Goal: Task Accomplishment & Management: Manage account settings

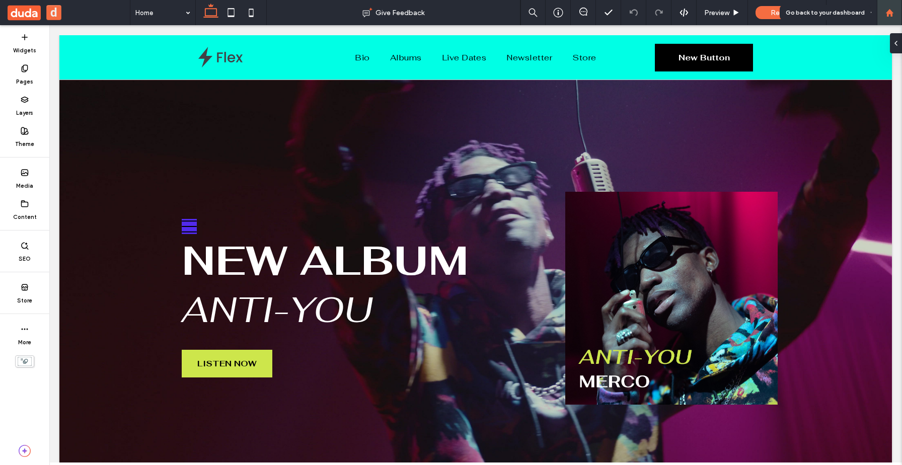
click at [294, 14] on icon at bounding box center [890, 13] width 9 height 9
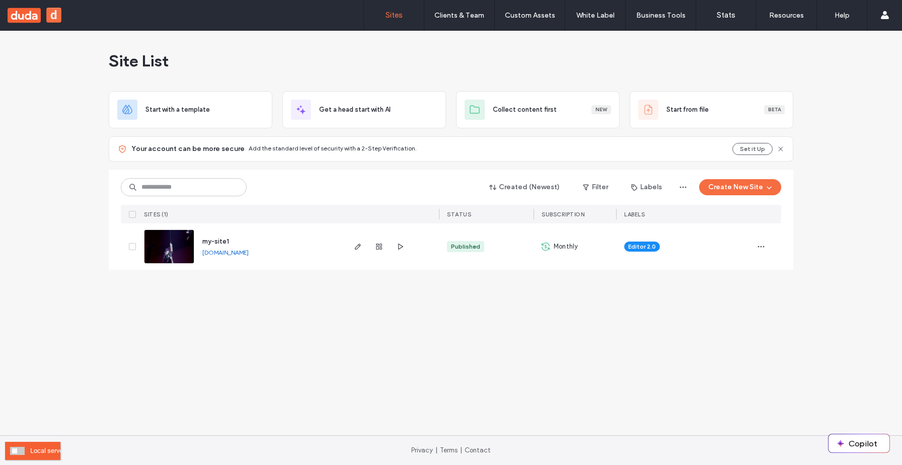
click at [25, 448] on div "Local server" at bounding box center [32, 451] width 55 height 18
drag, startPoint x: 20, startPoint y: 450, endPoint x: 317, endPoint y: 396, distance: 301.8
click at [21, 450] on span at bounding box center [17, 451] width 15 height 8
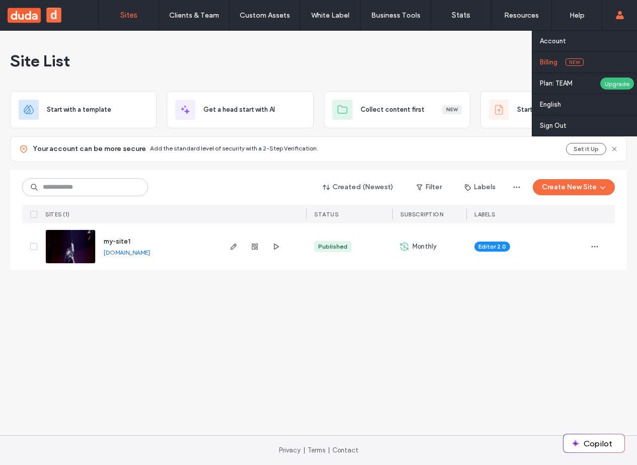
click at [550, 61] on label "Billing" at bounding box center [549, 62] width 18 height 8
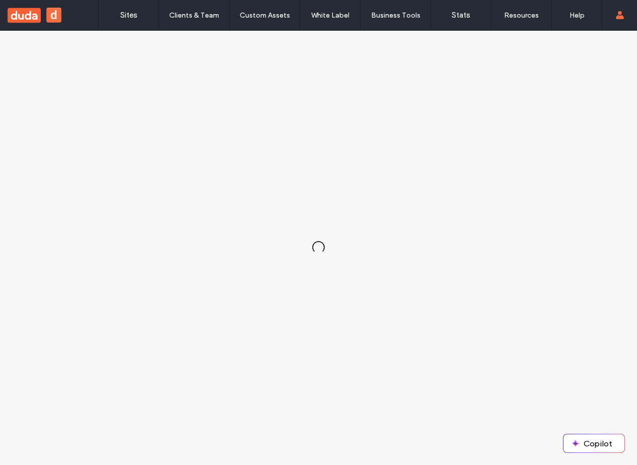
click at [636, 236] on div at bounding box center [318, 248] width 637 height 434
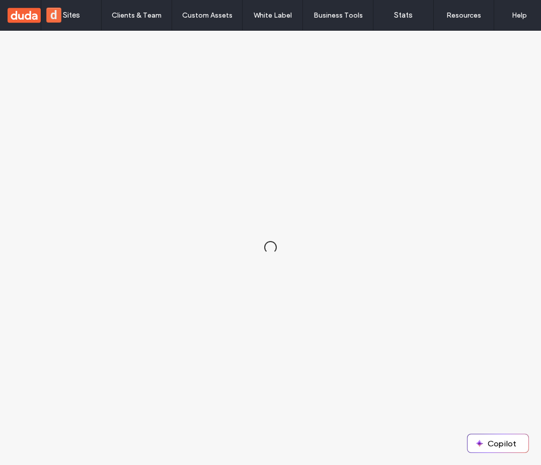
click at [412, 205] on div at bounding box center [270, 248] width 541 height 434
click at [14, 453] on span at bounding box center [17, 451] width 15 height 8
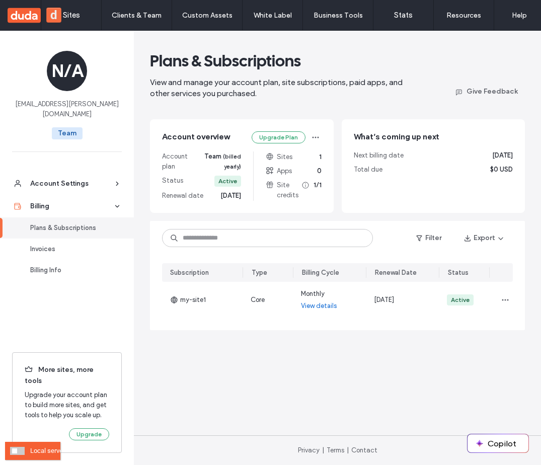
click at [18, 454] on span at bounding box center [17, 451] width 15 height 8
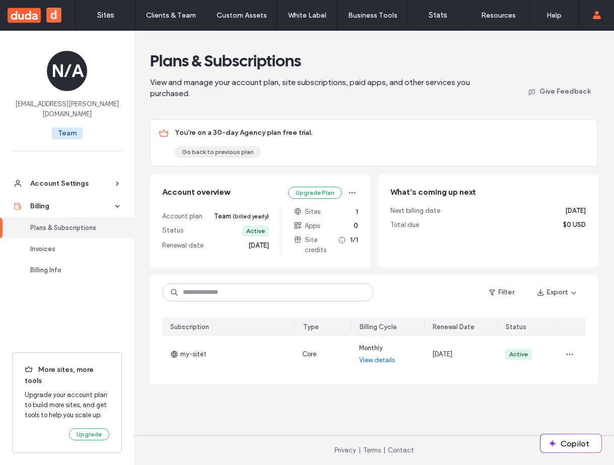
click at [222, 153] on button "Go back to previous plan" at bounding box center [218, 152] width 86 height 12
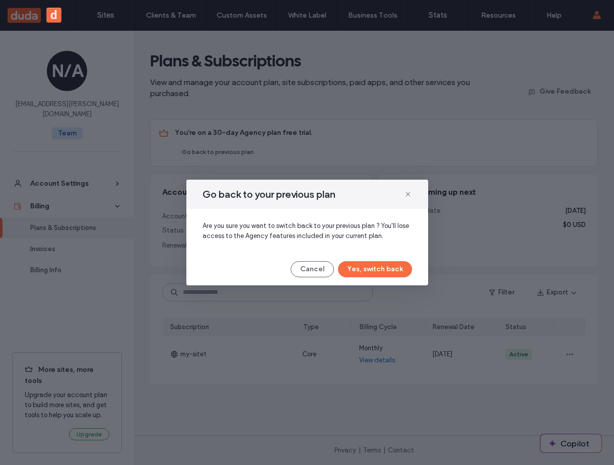
click at [383, 270] on button "Yes, switch back" at bounding box center [375, 269] width 74 height 16
click at [363, 269] on div "Cancel Yes, switch back" at bounding box center [306, 269] width 209 height 16
click at [345, 269] on div "Cancel Yes, switch back" at bounding box center [306, 269] width 209 height 16
click at [354, 247] on div "Are you sure you want to switch back to your previous plan ? You'll lose access…" at bounding box center [307, 231] width 242 height 44
click at [310, 268] on button "Cancel" at bounding box center [311, 269] width 43 height 16
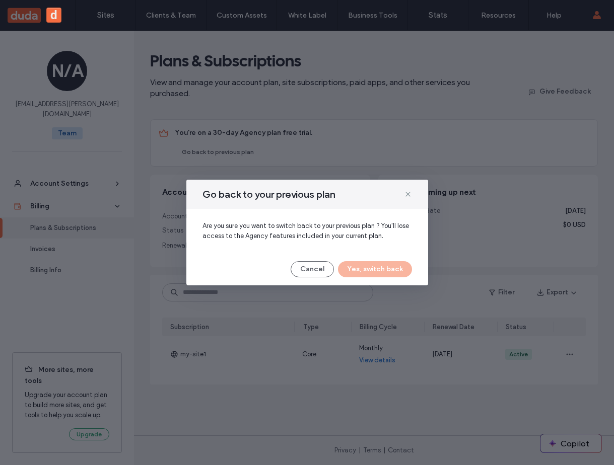
click at [541, 130] on div "Go back to your previous plan Are you sure you want to switch back to your prev…" at bounding box center [307, 232] width 614 height 465
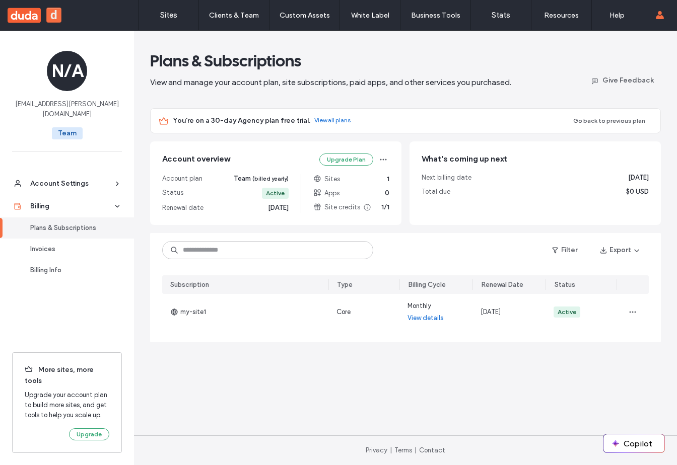
click at [374, 134] on main "Plans & Subscriptions View and manage your account plan, site subscriptions, pa…" at bounding box center [405, 233] width 543 height 405
click at [454, 124] on div "You're on a 30-day Agency plan free trial. View all plans" at bounding box center [367, 121] width 389 height 10
click at [335, 118] on link "View all plans" at bounding box center [332, 121] width 36 height 8
click at [606, 120] on button "Go back to previous plan" at bounding box center [609, 121] width 86 height 12
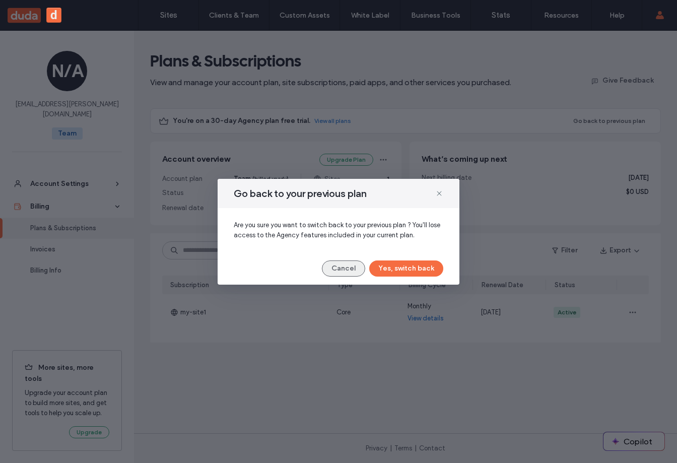
click at [352, 271] on button "Cancel" at bounding box center [343, 268] width 43 height 16
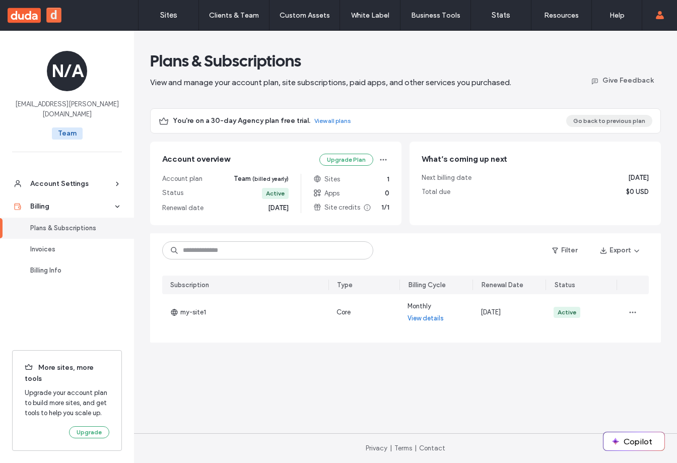
click at [608, 123] on button "Go back to previous plan" at bounding box center [609, 121] width 86 height 12
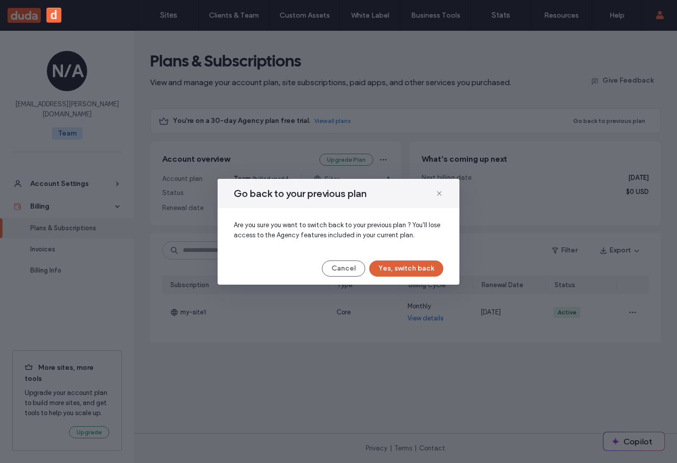
click at [423, 266] on button "Yes, switch back" at bounding box center [406, 268] width 74 height 16
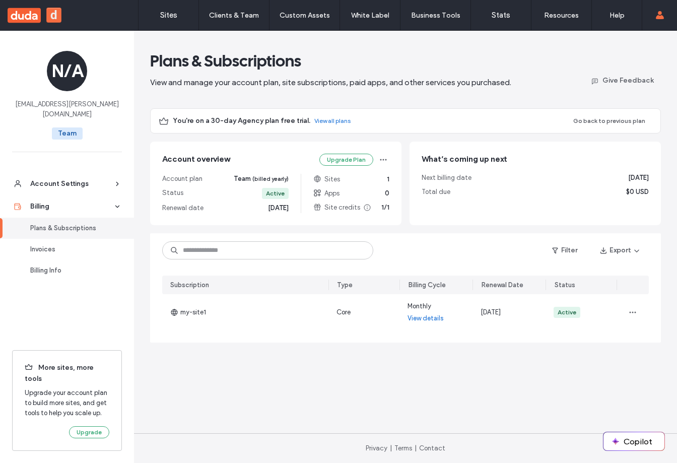
click at [549, 118] on div "You're on a 30-day Agency plan free trial. View all plans" at bounding box center [367, 121] width 389 height 10
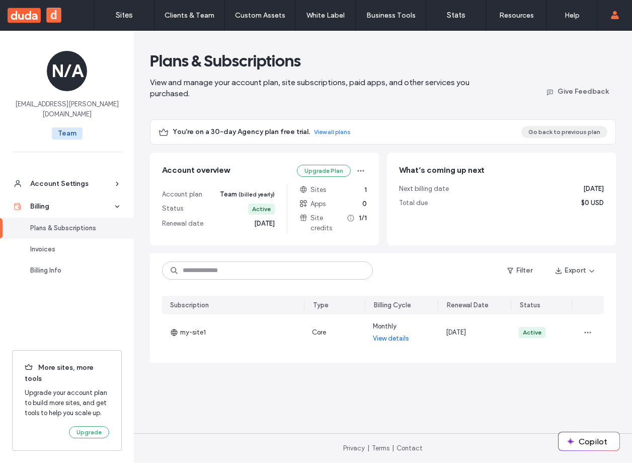
click at [548, 134] on button "Go back to previous plan" at bounding box center [565, 132] width 86 height 12
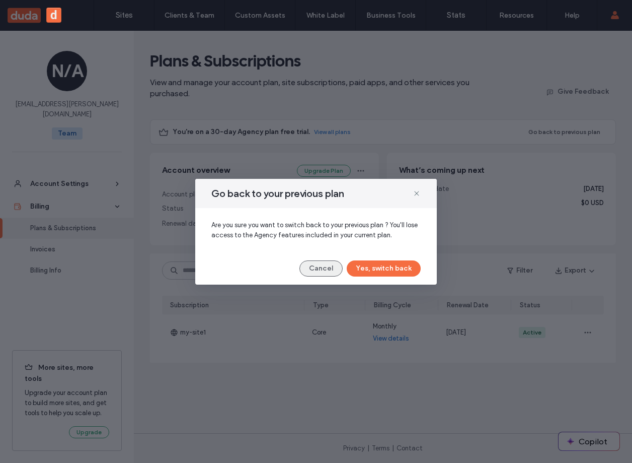
click at [313, 271] on button "Cancel" at bounding box center [321, 268] width 43 height 16
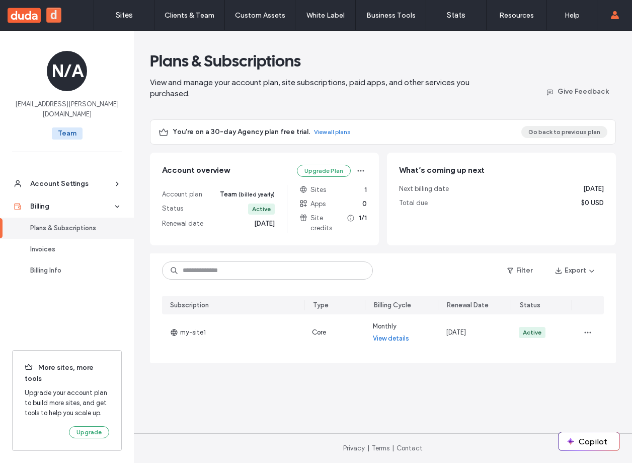
click at [555, 132] on button "Go back to previous plan" at bounding box center [565, 132] width 86 height 12
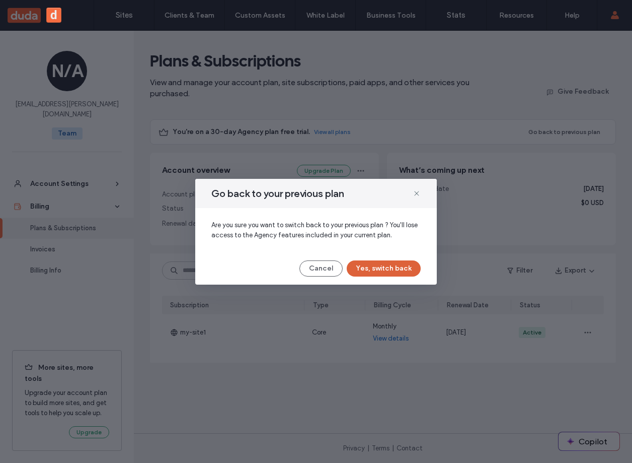
click at [378, 263] on button "Yes, switch back" at bounding box center [384, 268] width 74 height 16
